Goal: Information Seeking & Learning: Check status

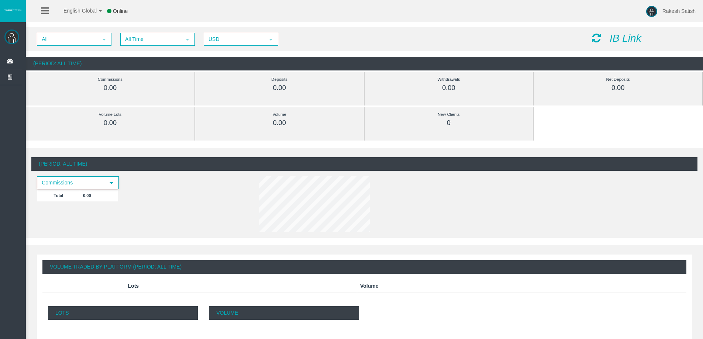
click at [90, 184] on span "Commissions" at bounding box center [71, 182] width 67 height 11
click at [166, 215] on div "(Period: All Time) Commissions select Total 0.00" at bounding box center [364, 195] width 666 height 77
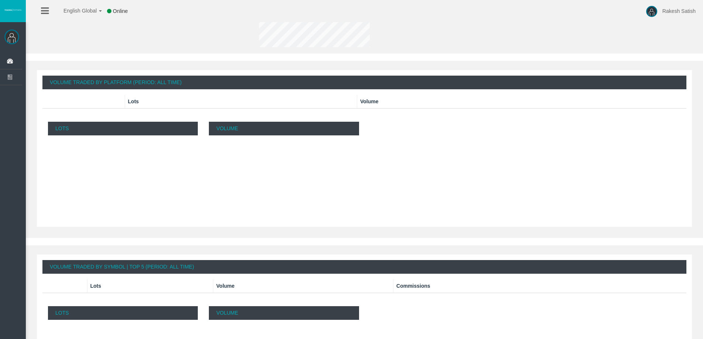
scroll to position [268, 0]
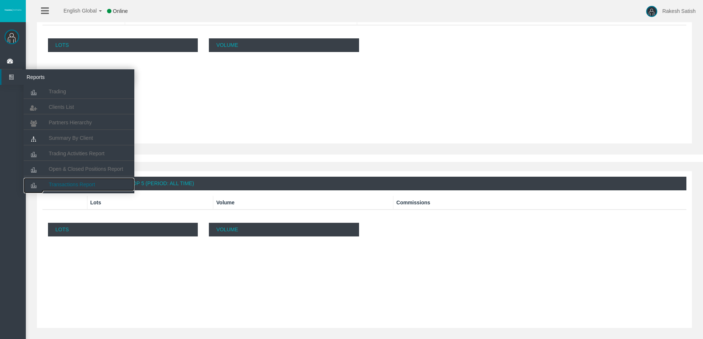
click at [89, 179] on link "Transactions Report" at bounding box center [79, 184] width 111 height 13
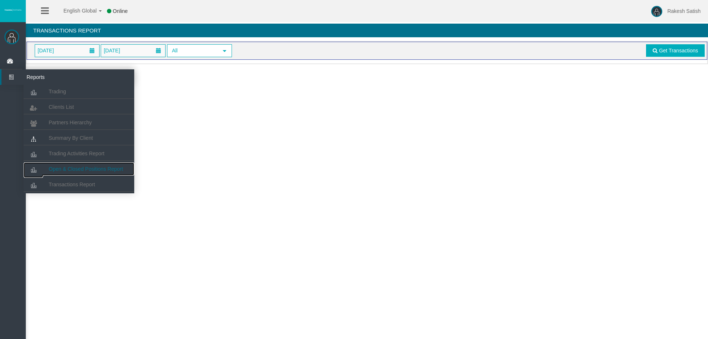
click at [71, 170] on span "Open & Closed Positions Report" at bounding box center [86, 169] width 75 height 6
click at [72, 156] on span "Trading Activities Report" at bounding box center [77, 154] width 56 height 6
click at [73, 139] on span "Summary By Client" at bounding box center [71, 138] width 44 height 6
click at [70, 118] on link "Partners Hierarchy" at bounding box center [79, 122] width 111 height 13
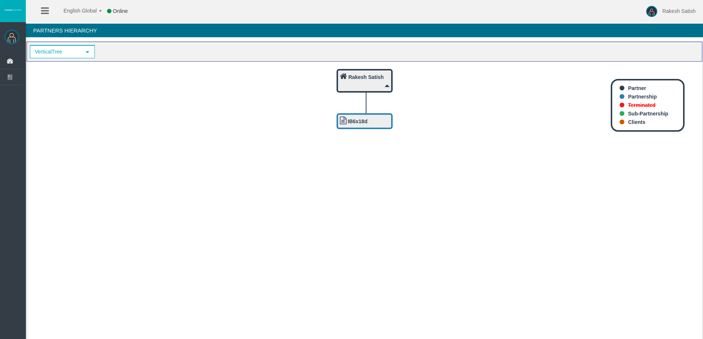
click at [379, 84] on div "Rakesh Satish" at bounding box center [364, 80] width 49 height 17
click at [377, 79] on b "Rakesh Satish" at bounding box center [365, 77] width 35 height 6
click at [346, 72] on icon at bounding box center [343, 76] width 7 height 8
click at [360, 84] on div "Rakesh Satish" at bounding box center [364, 80] width 49 height 17
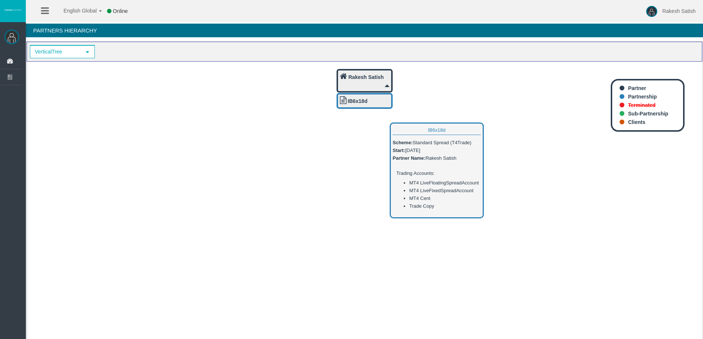
click at [360, 102] on icon "IB6x18d Rakesh Satish" at bounding box center [365, 202] width 676 height 280
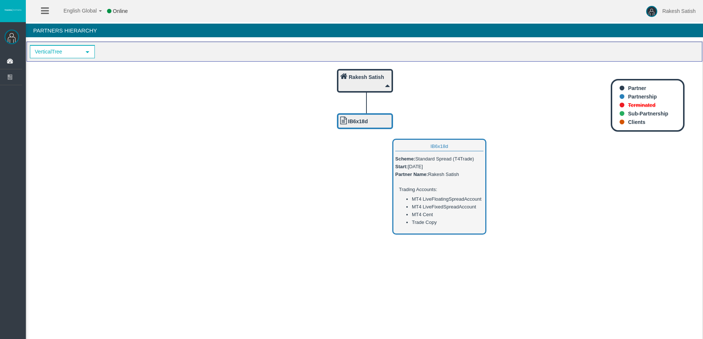
click at [363, 119] on b "IB6x18d" at bounding box center [358, 121] width 20 height 6
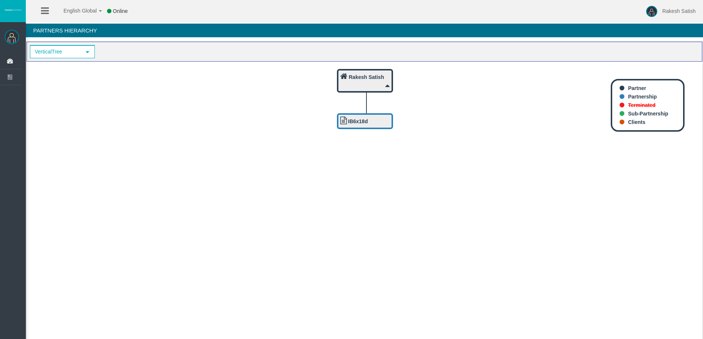
drag, startPoint x: 371, startPoint y: 121, endPoint x: 335, endPoint y: 129, distance: 37.0
click at [335, 129] on icon "IB6x18d Rakesh Satish" at bounding box center [365, 202] width 676 height 280
click at [56, 54] on span "VerticalTree" at bounding box center [56, 51] width 50 height 11
click at [77, 72] on li "HorizontalTree" at bounding box center [61, 76] width 63 height 12
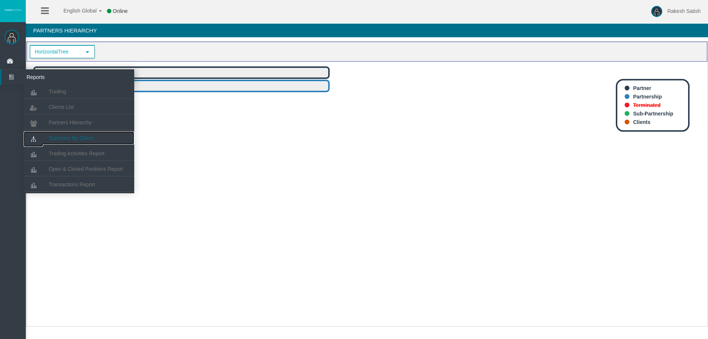
click at [76, 132] on link "Summary By Client" at bounding box center [79, 137] width 111 height 13
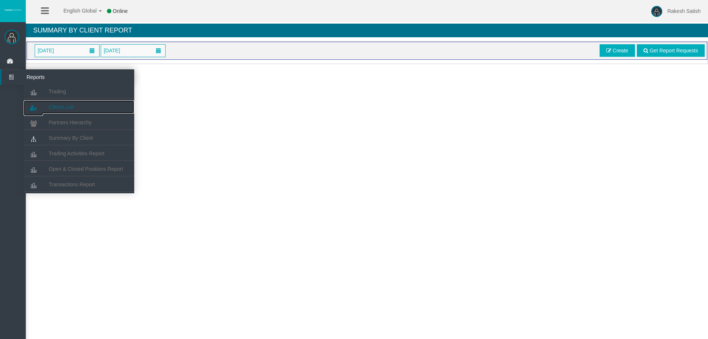
click at [63, 101] on link "Clients List" at bounding box center [79, 106] width 111 height 13
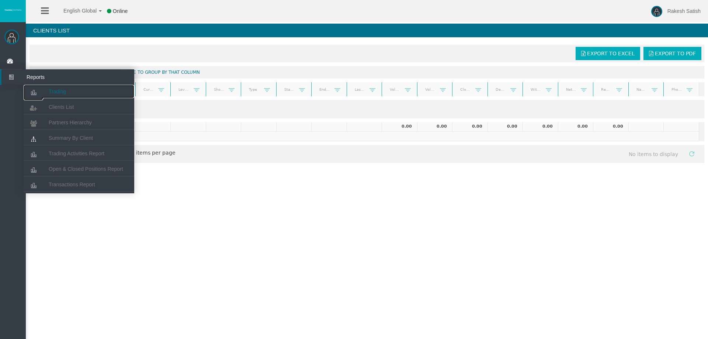
click at [64, 90] on span "Trading" at bounding box center [57, 92] width 17 height 6
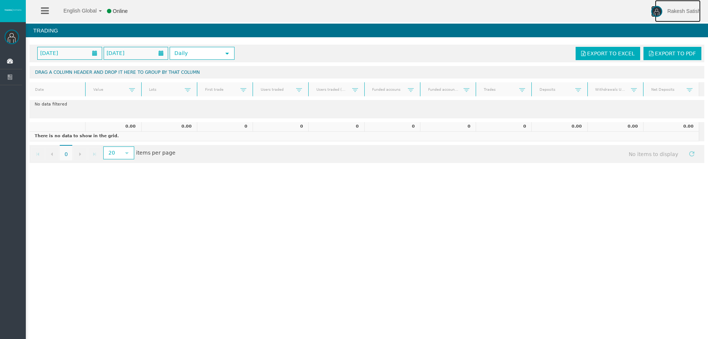
click at [688, 9] on span "Rakesh Satish" at bounding box center [684, 11] width 33 height 6
click at [678, 28] on link "Help" at bounding box center [686, 30] width 66 height 16
click at [664, 12] on link "Rakesh Satish" at bounding box center [678, 11] width 46 height 22
click at [667, 30] on link "Help" at bounding box center [686, 30] width 66 height 16
click at [667, 7] on link "Rakesh Satish" at bounding box center [678, 11] width 46 height 22
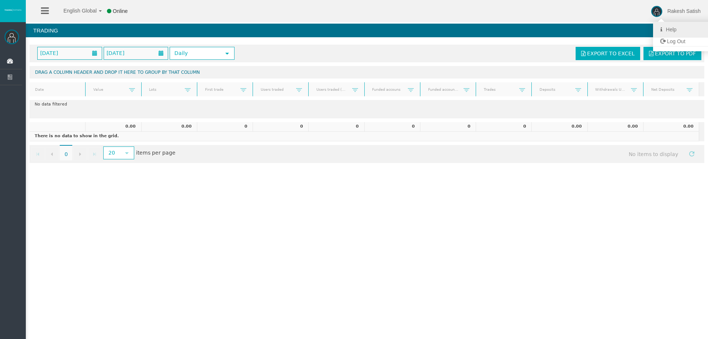
click at [659, 26] on link "Help" at bounding box center [686, 30] width 66 height 16
click at [48, 10] on icon at bounding box center [45, 10] width 8 height 9
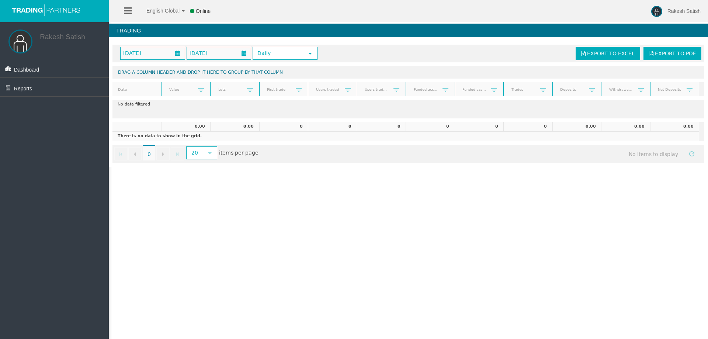
click at [24, 40] on img at bounding box center [20, 42] width 24 height 24
click at [39, 68] on span "Dashboard" at bounding box center [26, 70] width 25 height 6
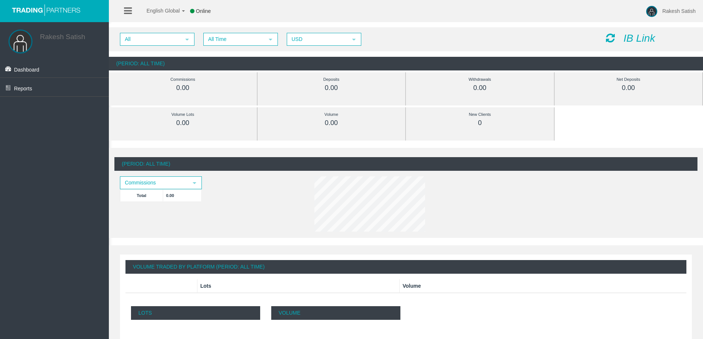
click at [130, 10] on icon at bounding box center [128, 10] width 8 height 9
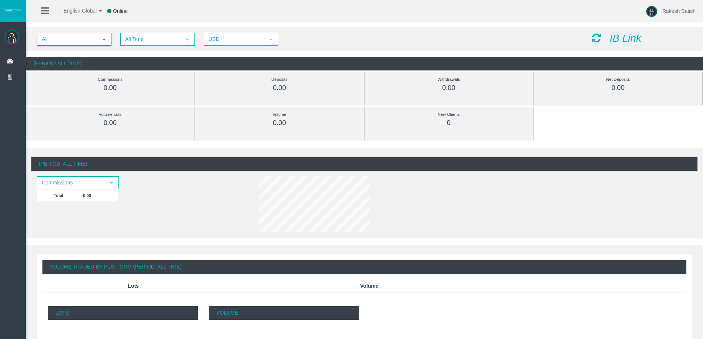
click at [86, 37] on span "All" at bounding box center [68, 39] width 60 height 11
click at [85, 37] on span "All" at bounding box center [68, 39] width 60 height 11
click at [86, 39] on span "All" at bounding box center [68, 39] width 60 height 11
click at [93, 62] on li "IB6x18d" at bounding box center [73, 62] width 73 height 12
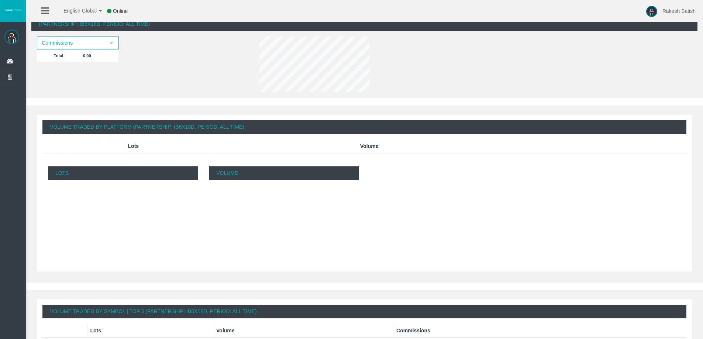
scroll to position [148, 0]
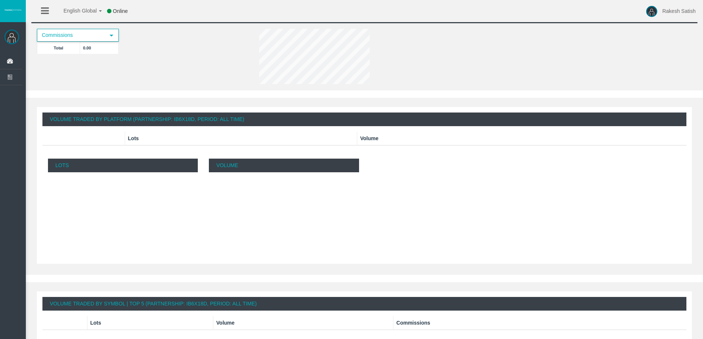
click at [94, 38] on span "Commissions" at bounding box center [71, 35] width 67 height 11
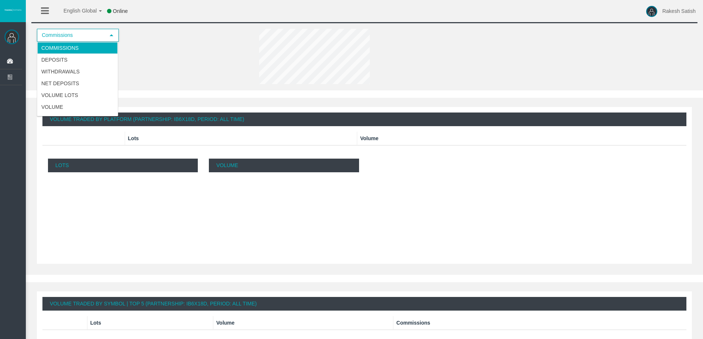
click at [94, 38] on span "Commissions" at bounding box center [71, 35] width 67 height 11
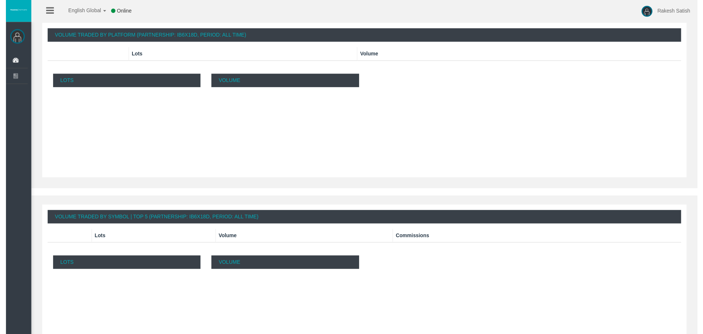
scroll to position [268, 0]
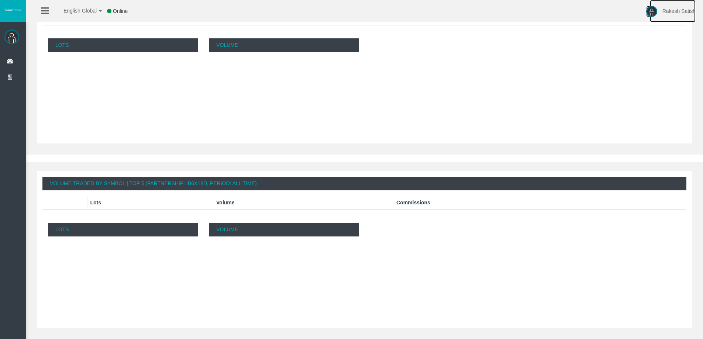
click at [670, 12] on span "Rakesh Satish" at bounding box center [678, 11] width 33 height 6
click at [658, 25] on link "Help" at bounding box center [681, 30] width 66 height 16
click at [10, 8] on div at bounding box center [13, 11] width 26 height 22
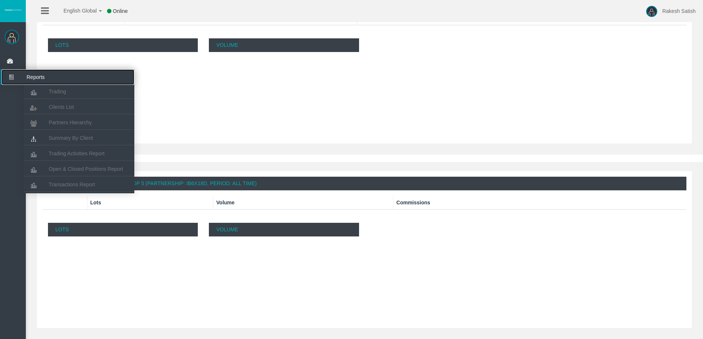
click at [19, 80] on icon at bounding box center [11, 76] width 20 height 15
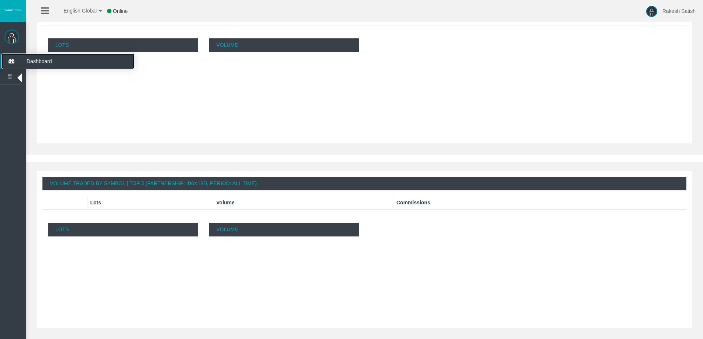
click at [10, 59] on icon at bounding box center [11, 60] width 20 height 15
click at [23, 64] on span "Dashboard" at bounding box center [57, 60] width 72 height 15
click at [11, 61] on icon at bounding box center [11, 60] width 20 height 15
click at [11, 60] on icon at bounding box center [11, 60] width 20 height 15
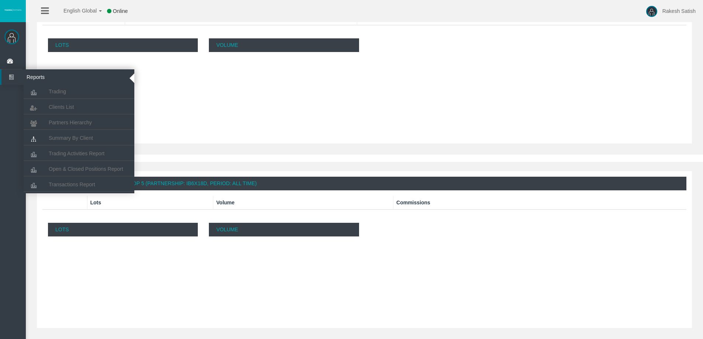
click at [12, 80] on icon at bounding box center [11, 76] width 20 height 15
click at [74, 123] on span "Partners Hierarchy" at bounding box center [70, 123] width 43 height 6
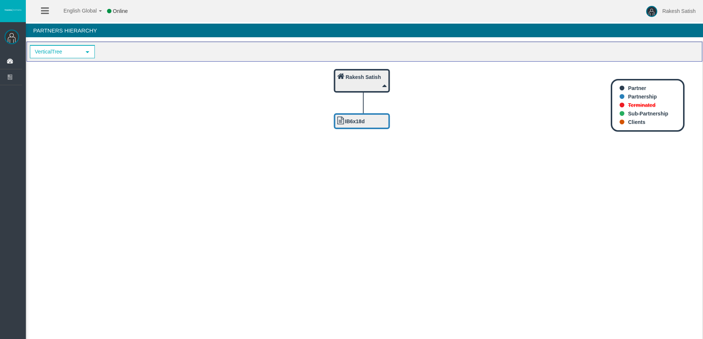
drag, startPoint x: 35, startPoint y: 8, endPoint x: 41, endPoint y: 7, distance: 6.3
click at [36, 8] on ul "English Global 简体中文 English Global 日本語 한국어 Online" at bounding box center [87, 11] width 107 height 22
click at [41, 7] on icon at bounding box center [45, 10] width 8 height 9
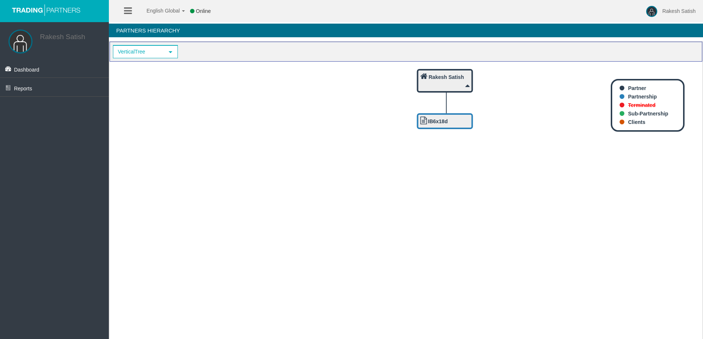
click at [28, 7] on img at bounding box center [46, 10] width 74 height 12
click at [183, 13] on link "English Global" at bounding box center [161, 9] width 48 height 22
click at [126, 10] on icon at bounding box center [128, 10] width 8 height 9
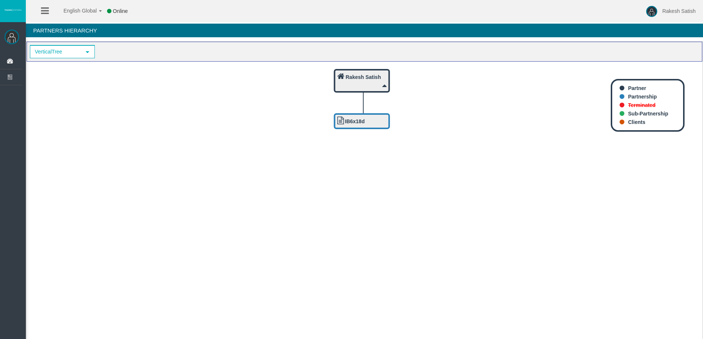
click at [16, 37] on img at bounding box center [11, 37] width 15 height 15
click at [11, 60] on icon at bounding box center [11, 60] width 20 height 15
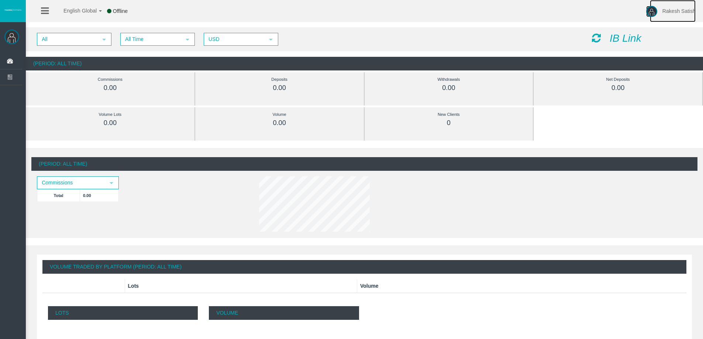
click at [676, 9] on span "Rakesh Satish" at bounding box center [678, 11] width 33 height 6
click at [671, 9] on span "Rakesh Satish" at bounding box center [678, 11] width 33 height 6
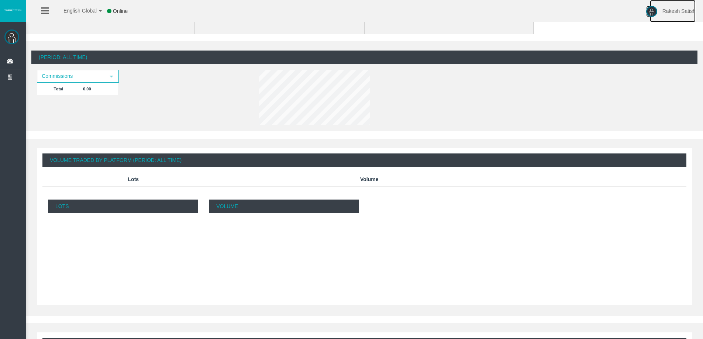
scroll to position [111, 0]
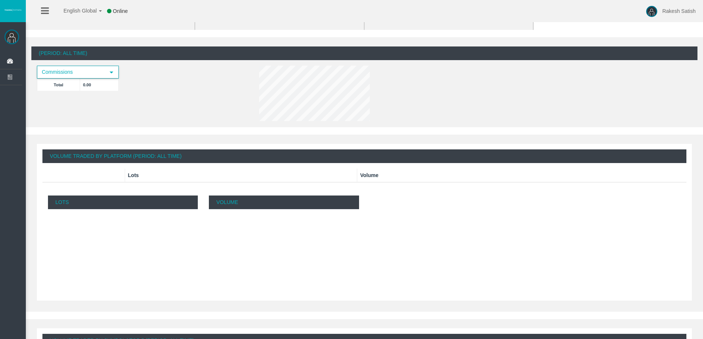
click at [80, 70] on span "Commissions" at bounding box center [71, 71] width 67 height 11
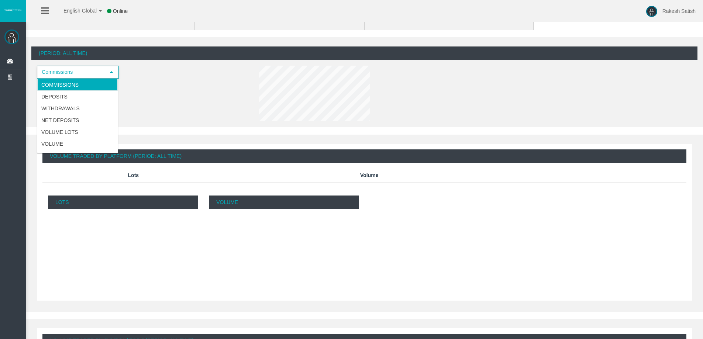
click at [80, 70] on span "Commissions" at bounding box center [71, 71] width 67 height 11
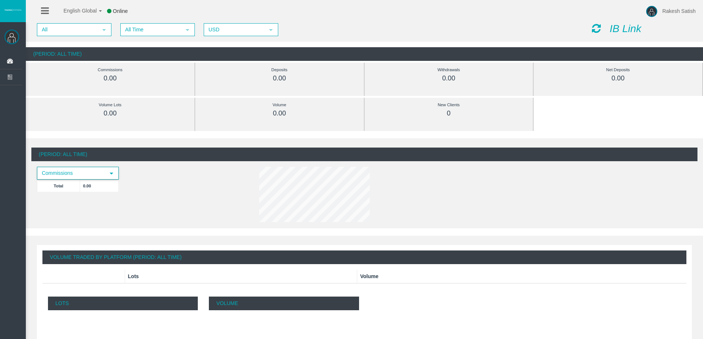
scroll to position [0, 0]
